Goal: Check status: Check status

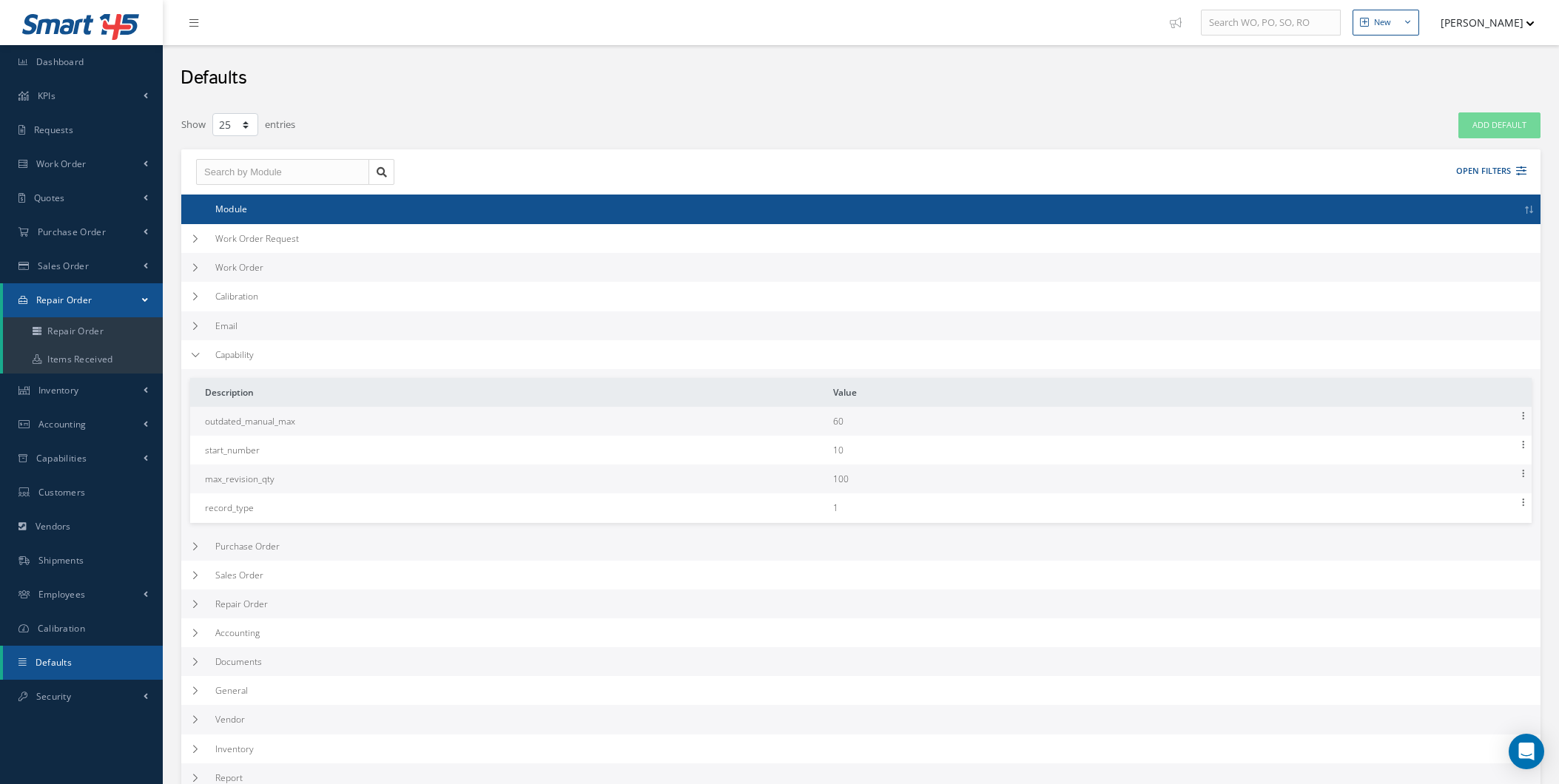
select select "25"
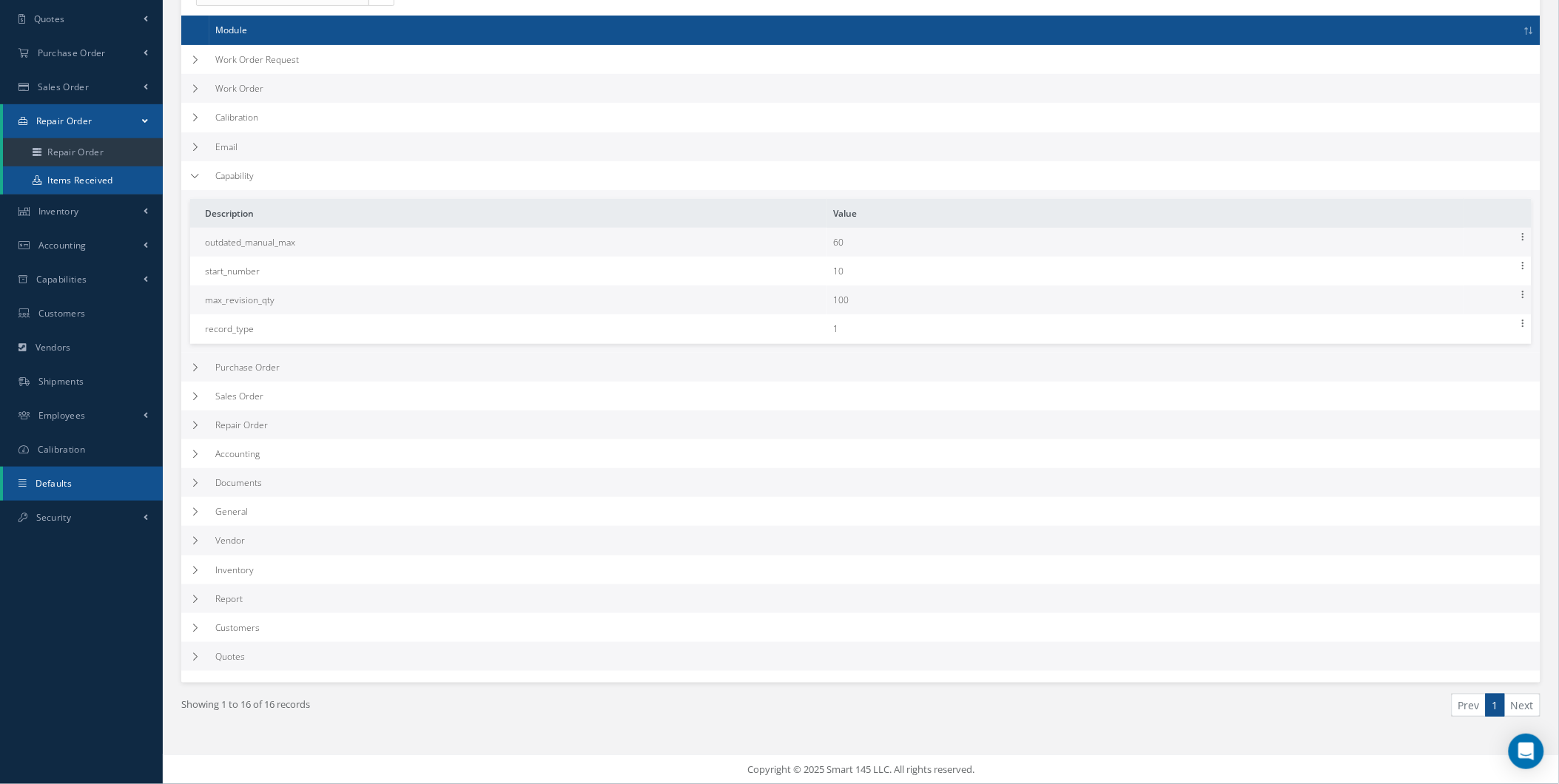
click at [83, 188] on link "Items Received" at bounding box center [84, 181] width 163 height 28
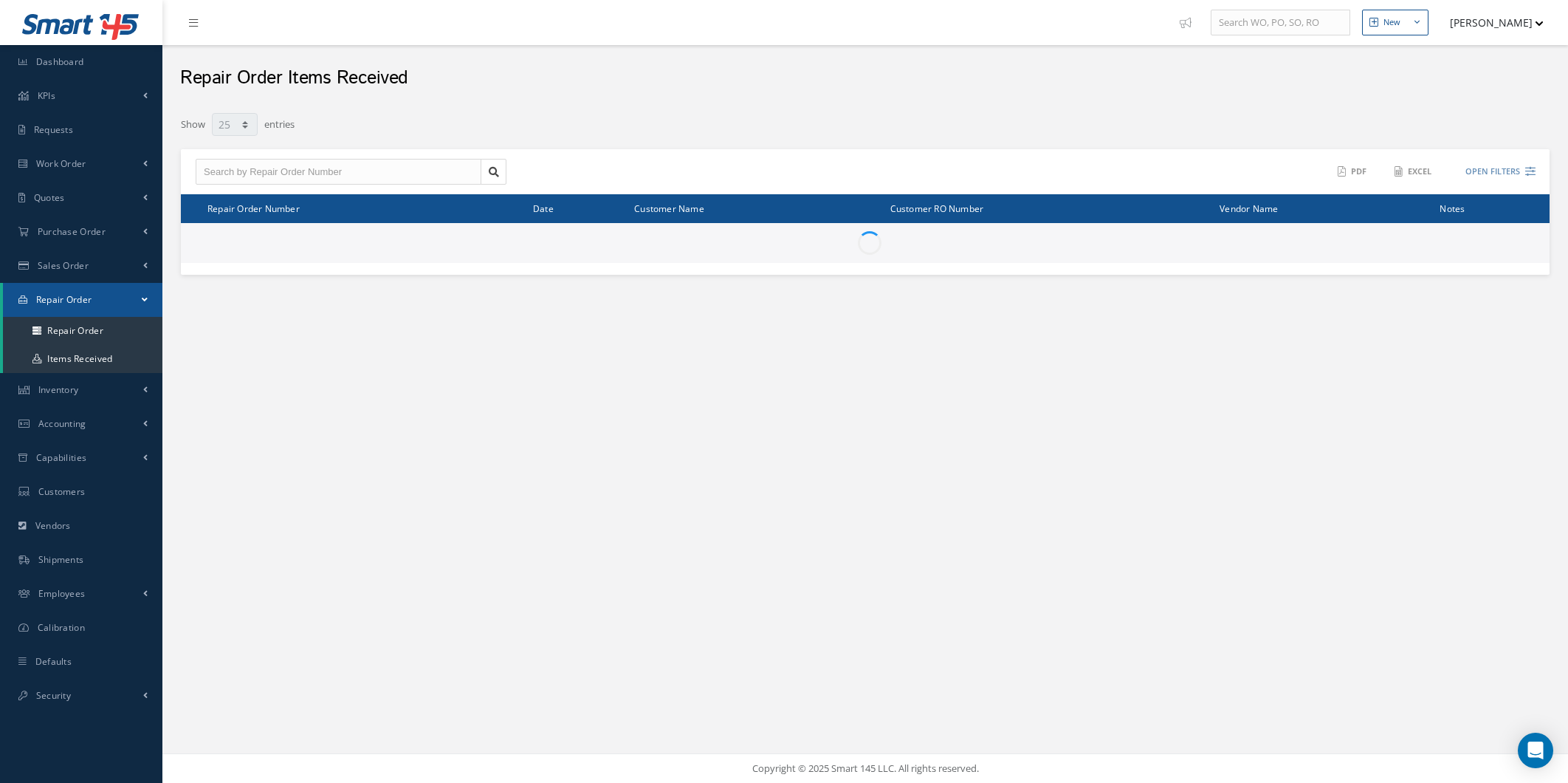
select select "25"
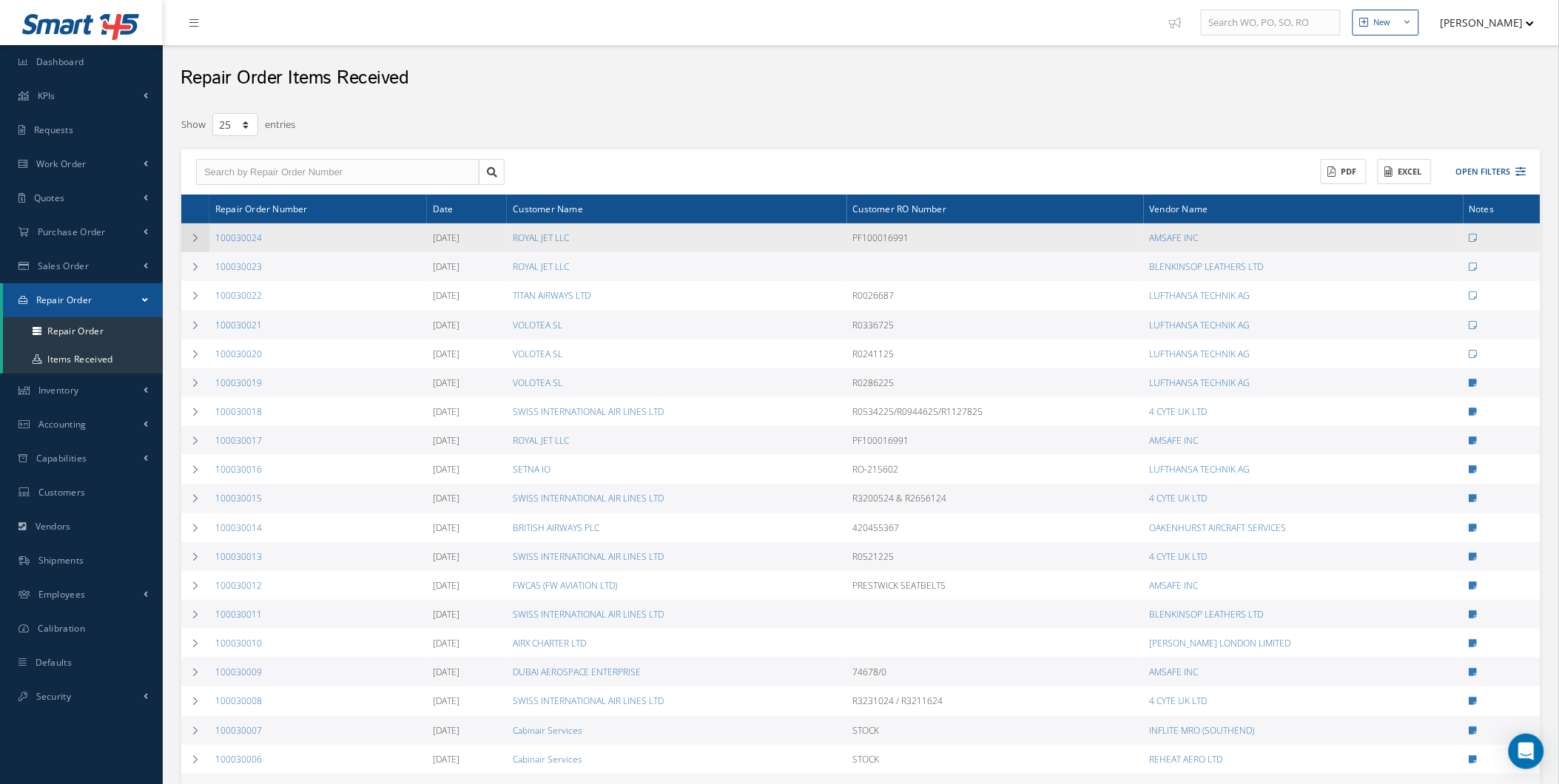
click at [181, 237] on td at bounding box center [195, 238] width 28 height 28
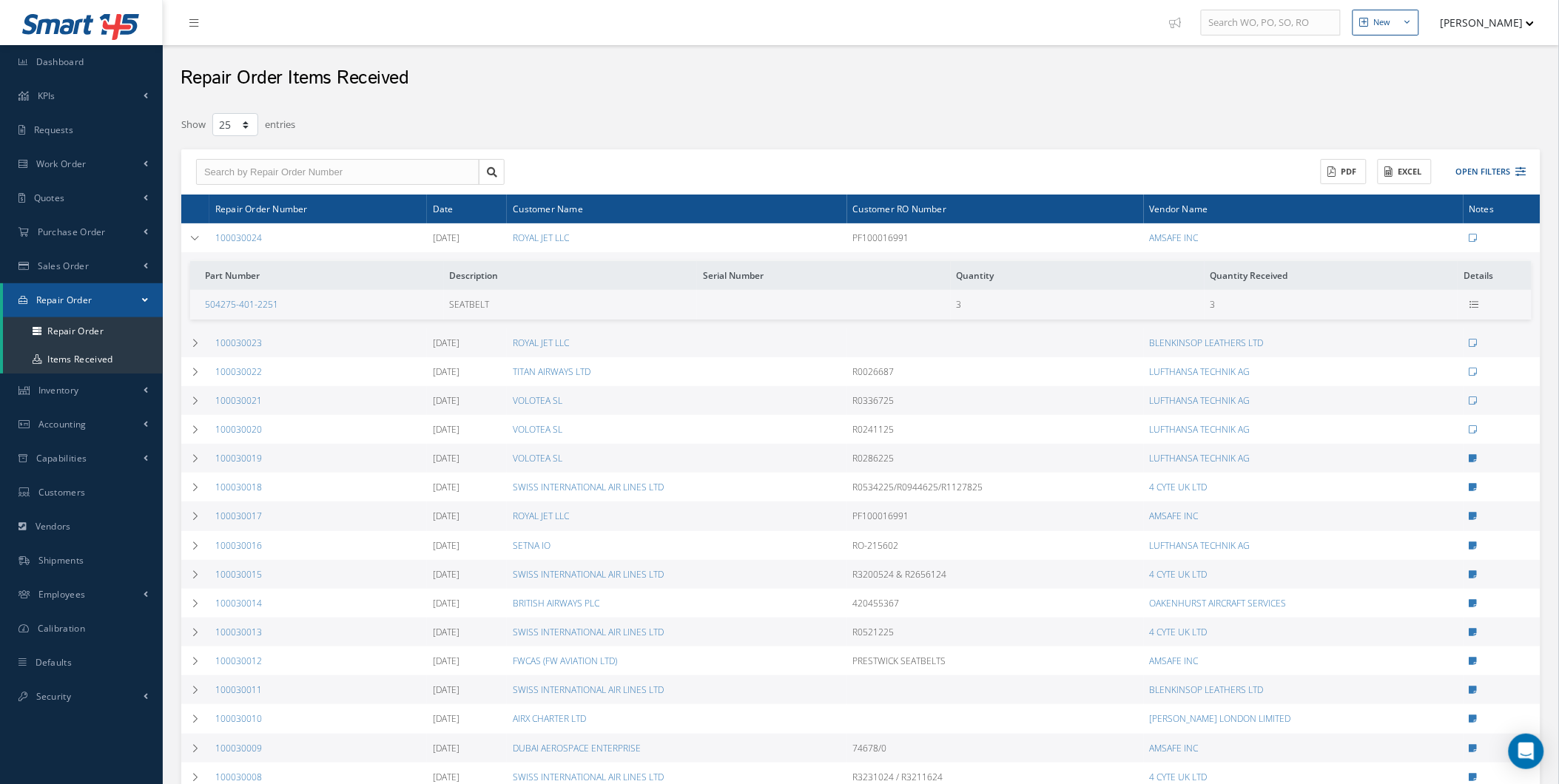
click at [1468, 307] on td at bounding box center [1495, 304] width 74 height 28
click at [1469, 307] on td at bounding box center [1495, 304] width 74 height 28
click at [1473, 305] on icon at bounding box center [1474, 304] width 9 height 9
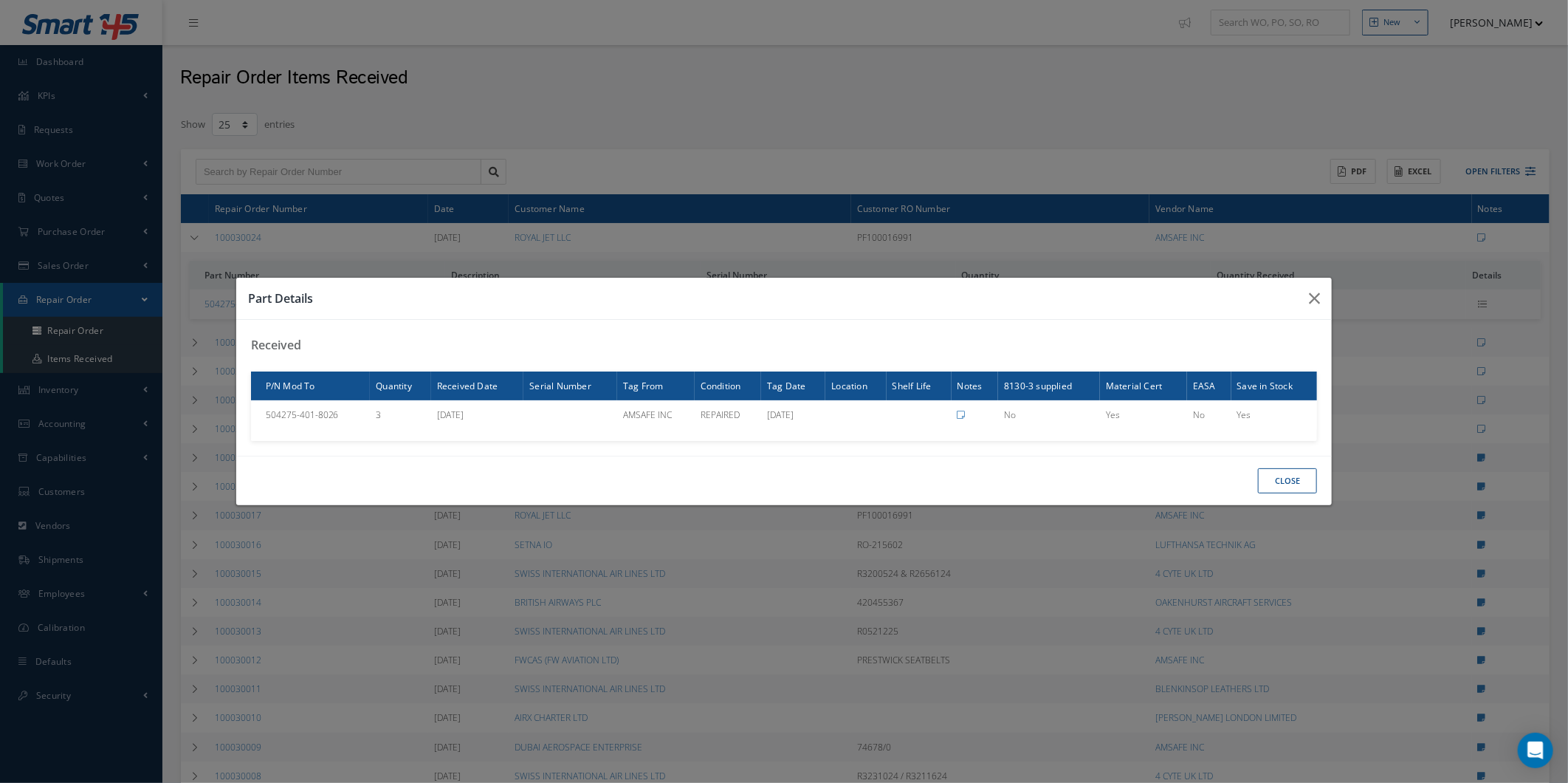
drag, startPoint x: 1287, startPoint y: 322, endPoint x: 1307, endPoint y: 323, distance: 20.0
click at [1288, 322] on div "Received Filters Clear Apply P/N Mod To Quantity Received Date Serial Number Ta…" at bounding box center [784, 388] width 1096 height 136
click at [1319, 322] on div "Received Filters Clear Apply P/N Mod To Quantity Received Date Serial Number Ta…" at bounding box center [784, 388] width 1096 height 136
click at [1311, 323] on div "Received Filters Clear Apply P/N Mod To Quantity Received Date Serial Number Ta…" at bounding box center [784, 388] width 1096 height 136
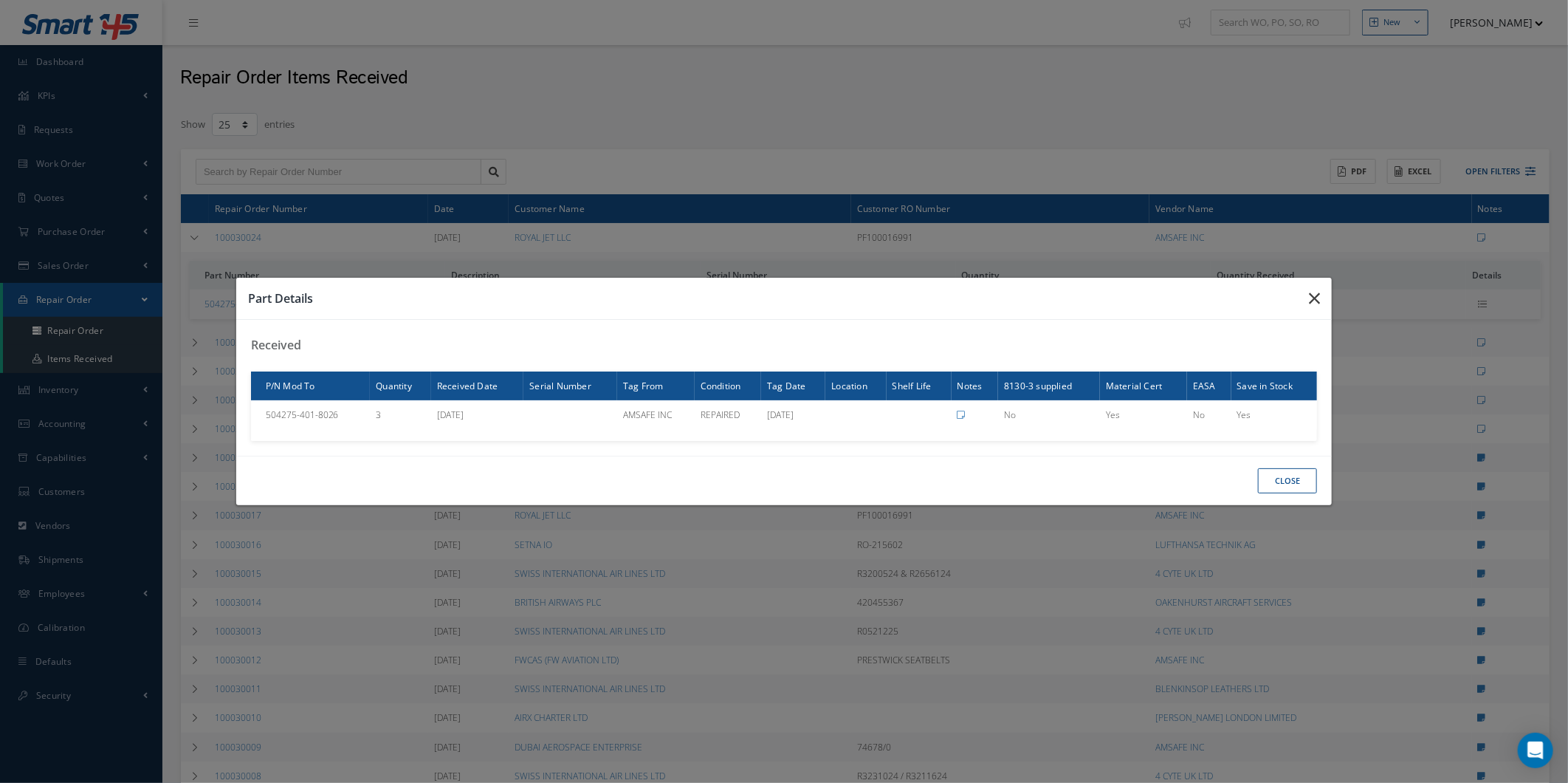
click at [1312, 309] on button "button" at bounding box center [1315, 299] width 35 height 42
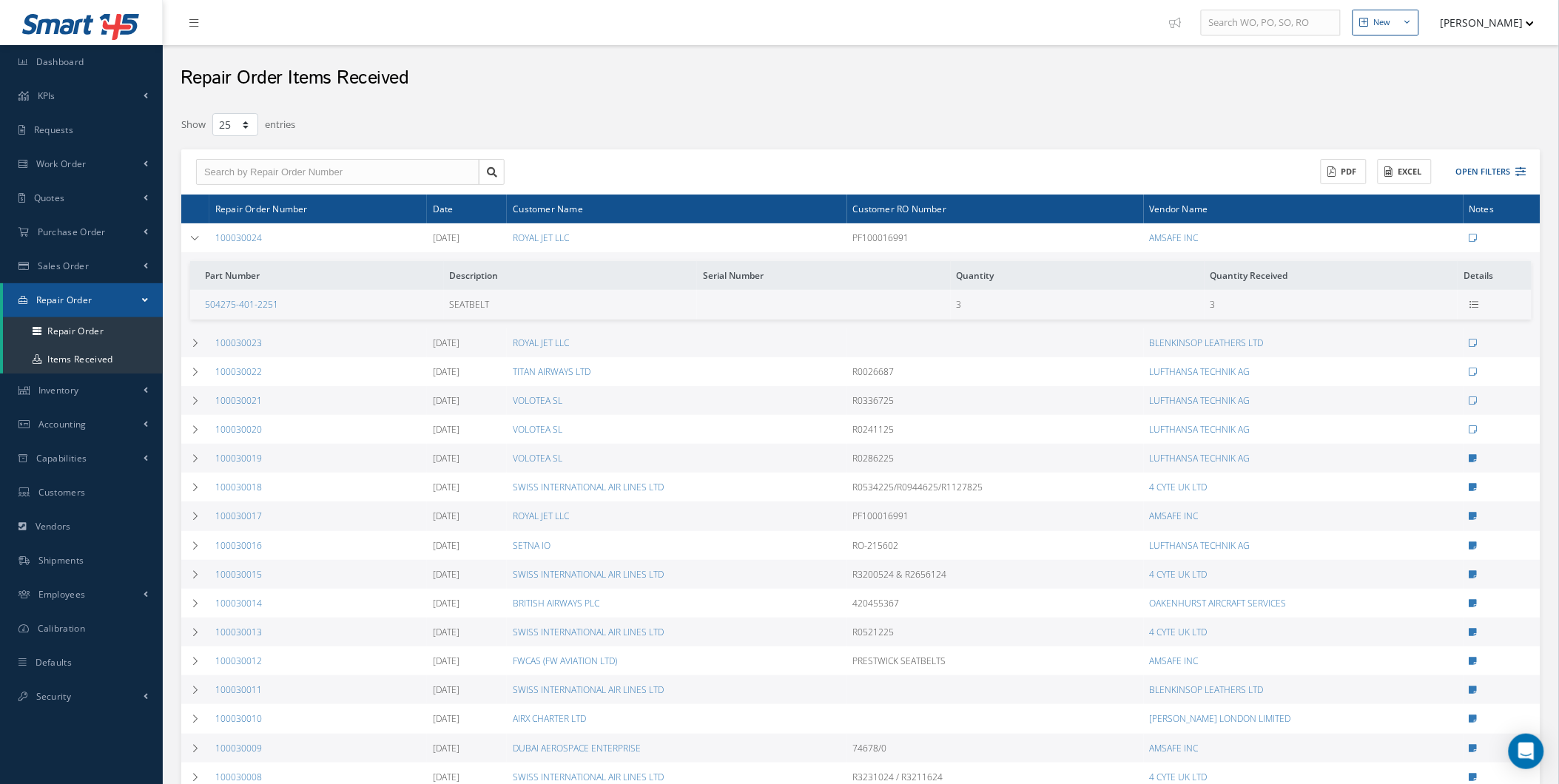
click at [1315, 310] on td "3" at bounding box center [1332, 304] width 254 height 28
click at [1469, 176] on button "Open Filters" at bounding box center [1485, 172] width 83 height 25
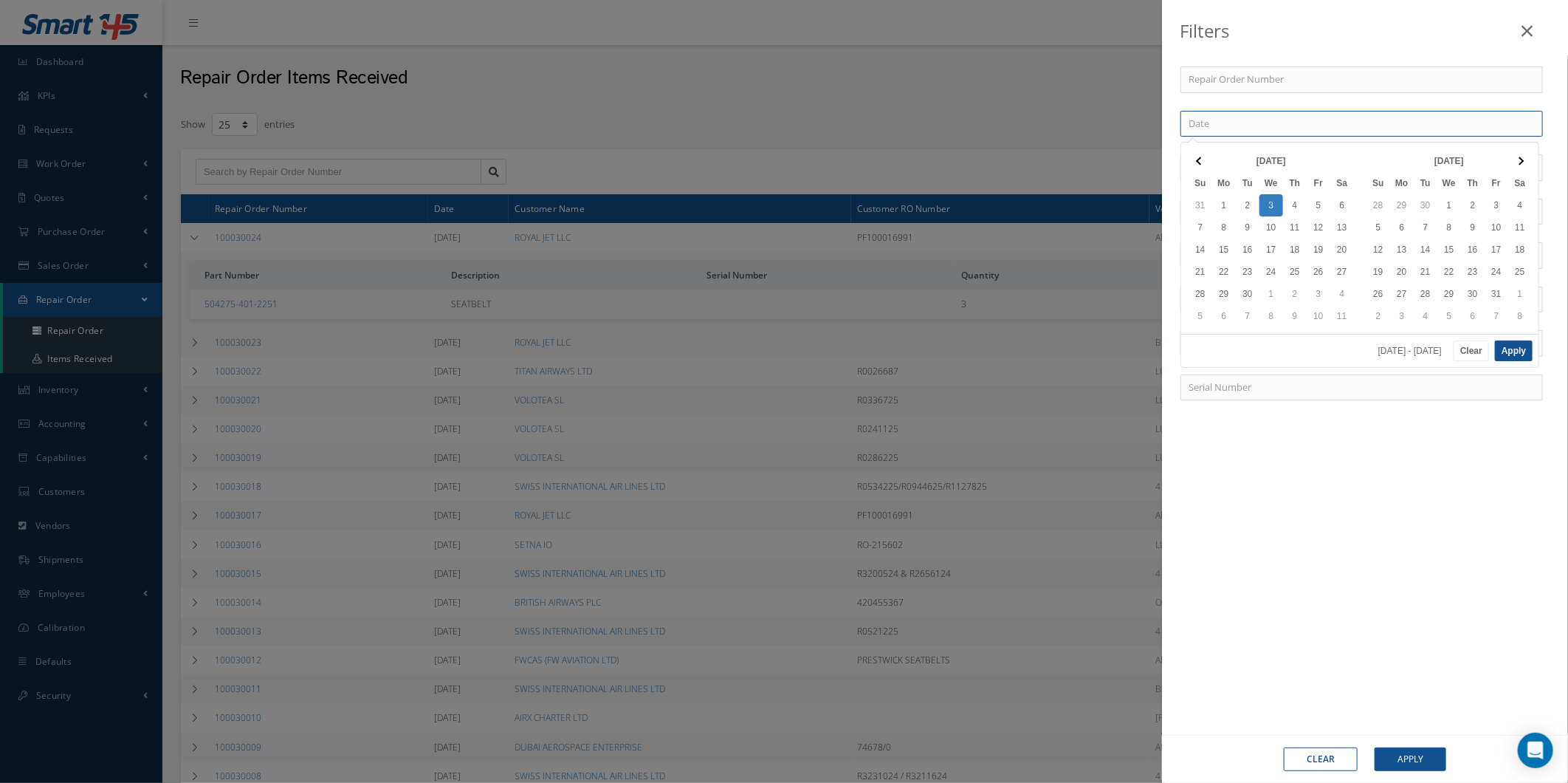
click at [1182, 129] on input at bounding box center [1362, 124] width 363 height 26
click at [1091, 113] on div "Filters Repair Order Number Date Customer Name Customer RO Number Vendor Name P…" at bounding box center [784, 392] width 1568 height 783
